Goal: Information Seeking & Learning: Find contact information

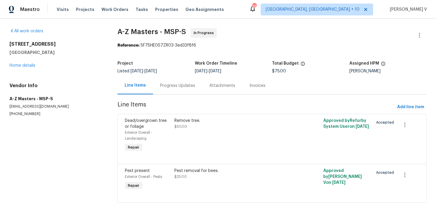
click at [159, 86] on div "Progress Updates" at bounding box center [177, 86] width 49 height 18
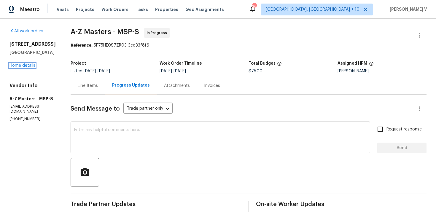
click at [20, 68] on link "Home details" at bounding box center [22, 66] width 26 height 4
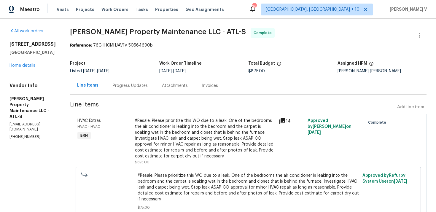
click at [136, 85] on div "Progress Updates" at bounding box center [130, 86] width 35 height 6
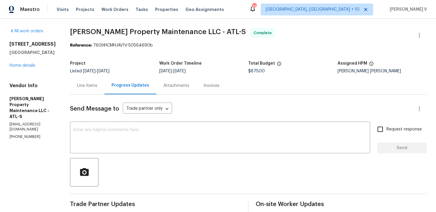
click at [214, 94] on div "Invoices" at bounding box center [211, 86] width 30 height 18
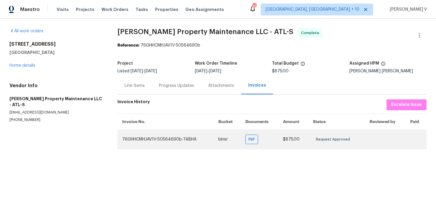
click at [157, 140] on td "76GHHCMHJAV1V-50564690b-74BHA" at bounding box center [166, 139] width 96 height 19
click at [248, 138] on div "PDF" at bounding box center [251, 139] width 13 height 9
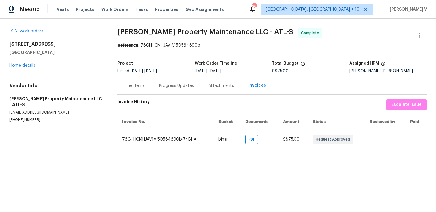
click at [159, 74] on div "Project Listed 7/31/2025 - 8/7/2025 Work Order Timeline 8/1/2025 - 8/7/2025 Tot…" at bounding box center [272, 67] width 309 height 19
click at [162, 81] on div "Progress Updates" at bounding box center [176, 86] width 49 height 18
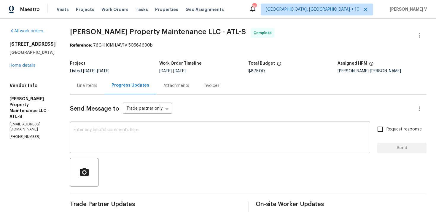
click at [92, 82] on div "Line Items" at bounding box center [87, 86] width 34 height 18
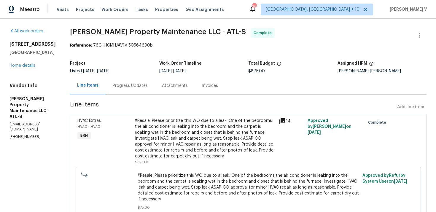
click at [138, 84] on div "Progress Updates" at bounding box center [130, 86] width 35 height 6
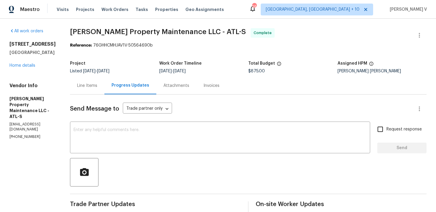
click at [343, 69] on div "Assigned HPM" at bounding box center [382, 65] width 89 height 8
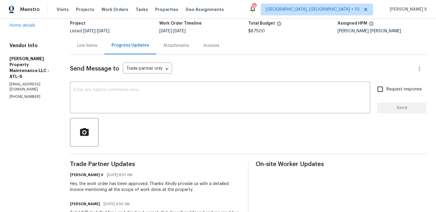
scroll to position [50, 0]
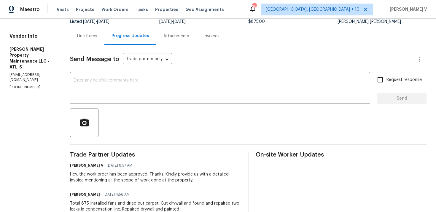
click at [87, 34] on div "Line Items" at bounding box center [87, 36] width 20 height 6
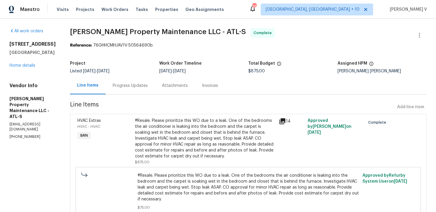
click at [256, 73] on div "Project Listed 7/31/2025 - 8/7/2025 Work Order Timeline 8/1/2025 - 8/7/2025 Tot…" at bounding box center [248, 67] width 357 height 19
click at [22, 134] on p "(770) 235-8482" at bounding box center [32, 136] width 46 height 5
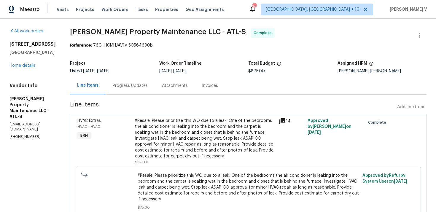
click at [22, 134] on p "(770) 235-8482" at bounding box center [32, 136] width 46 height 5
copy p "(770) 235-8482"
click at [254, 74] on div "Project Listed 7/31/2025 - 8/7/2025 Work Order Timeline 8/1/2025 - 8/7/2025 Tot…" at bounding box center [248, 67] width 357 height 19
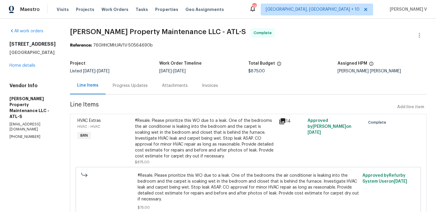
click at [254, 74] on div "Project Listed 7/31/2025 - 8/7/2025 Work Order Timeline 8/1/2025 - 8/7/2025 Tot…" at bounding box center [248, 67] width 357 height 19
copy span "$875.00"
click at [29, 64] on link "Home details" at bounding box center [22, 66] width 26 height 4
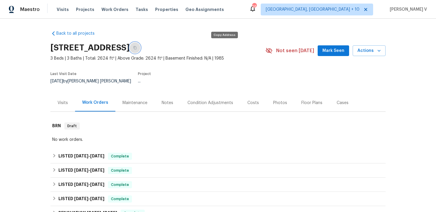
click at [140, 49] on button "button" at bounding box center [135, 47] width 11 height 11
click at [140, 45] on button "button" at bounding box center [135, 47] width 11 height 11
